Goal: Find specific page/section: Find specific page/section

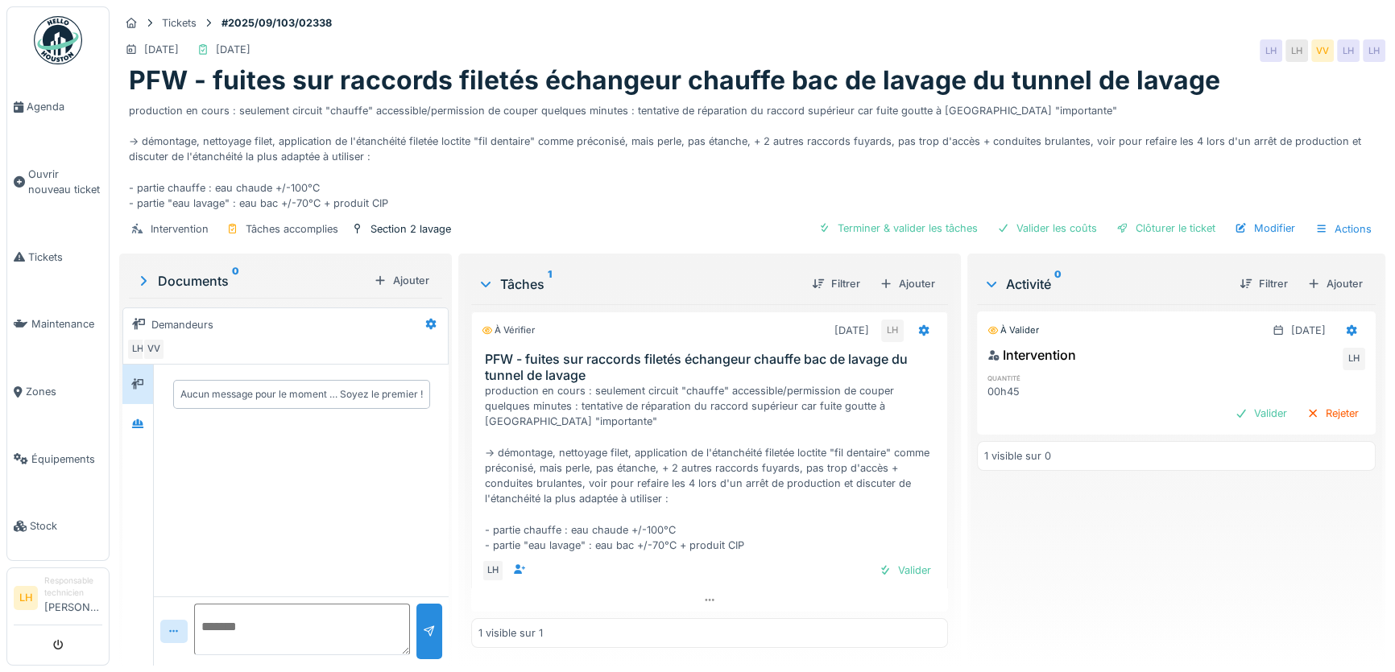
scroll to position [24, 0]
click at [49, 31] on img at bounding box center [58, 40] width 48 height 48
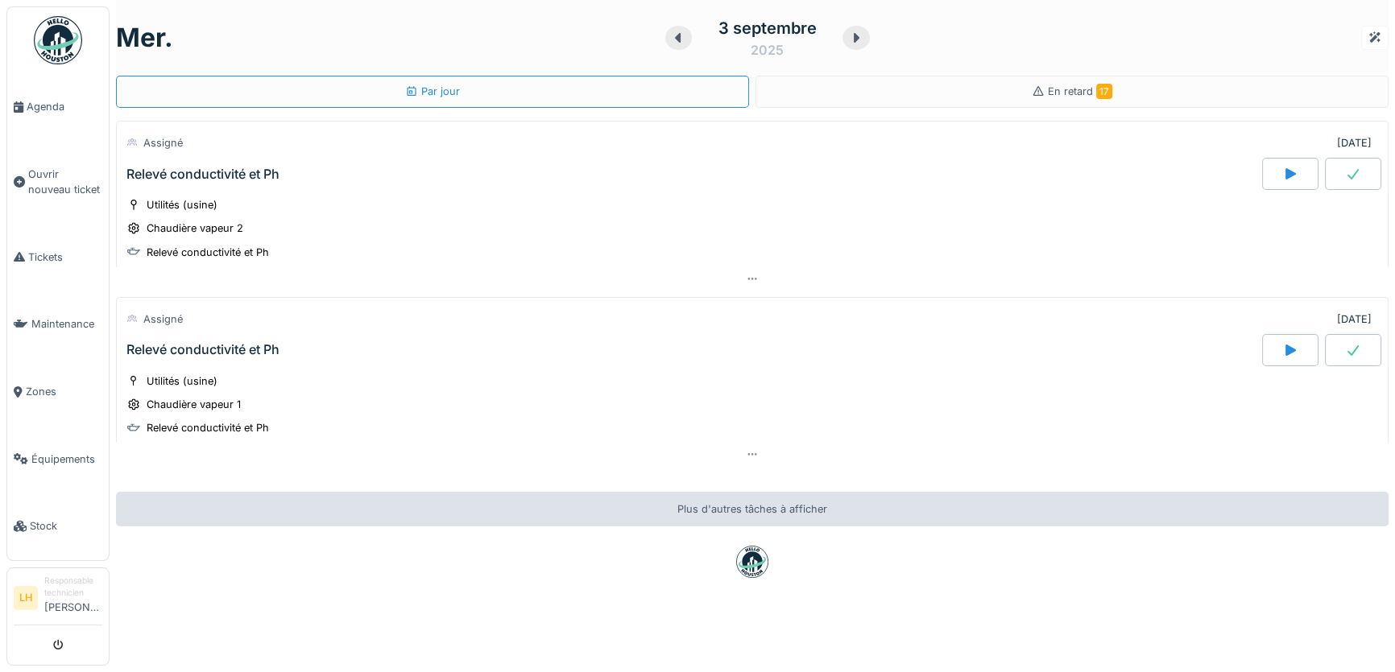
click at [59, 44] on img at bounding box center [58, 40] width 48 height 48
click at [40, 114] on link "Agenda" at bounding box center [57, 107] width 101 height 68
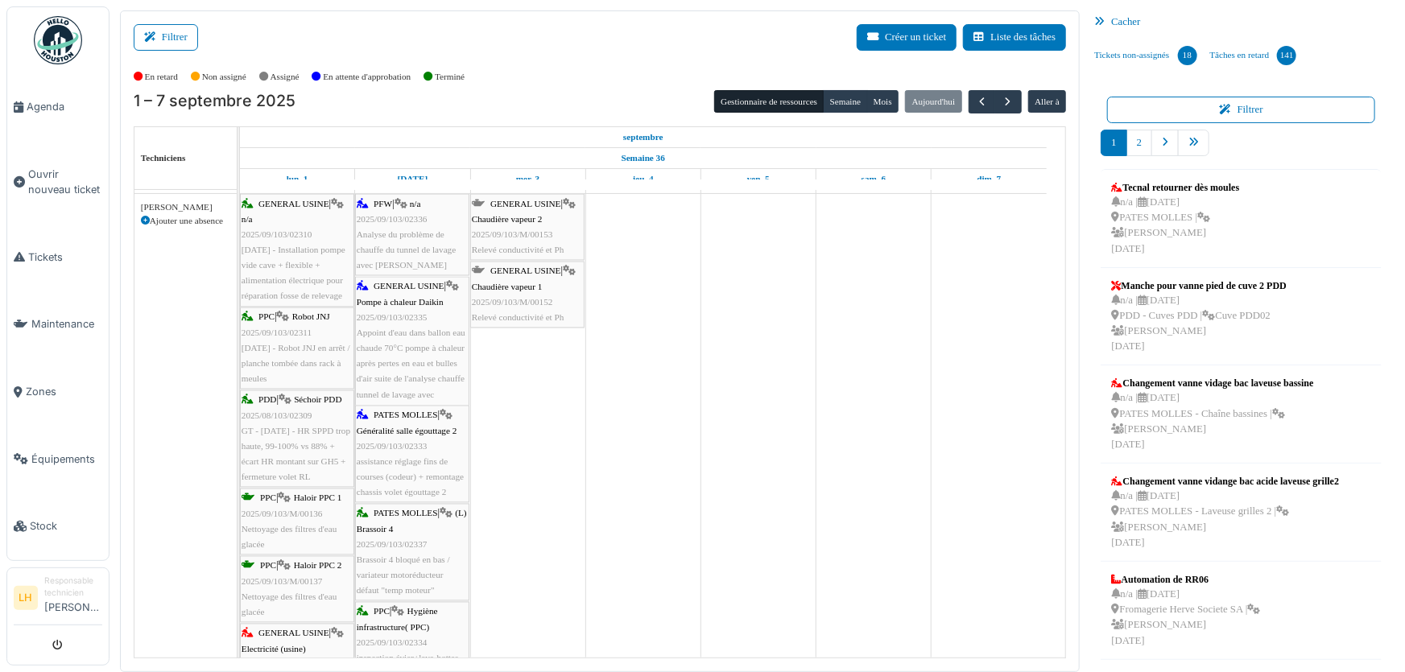
scroll to position [1611, 0]
